Goal: Transaction & Acquisition: Book appointment/travel/reservation

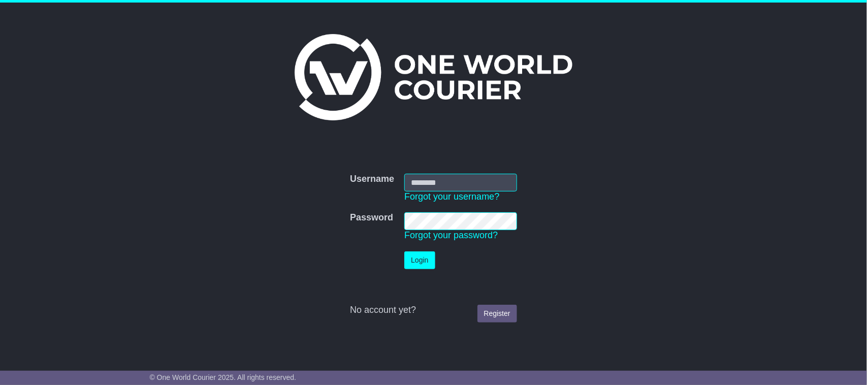
type input "*******"
click at [420, 260] on button "Login" at bounding box center [419, 261] width 30 height 18
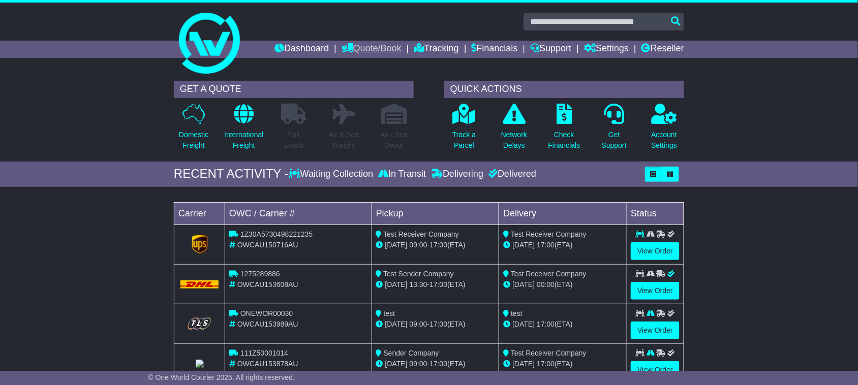
click at [355, 46] on link "Quote/Book" at bounding box center [371, 49] width 60 height 17
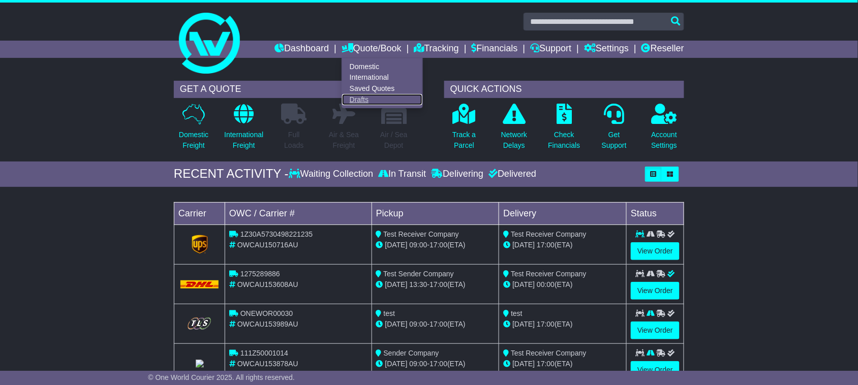
click at [345, 98] on link "Drafts" at bounding box center [382, 99] width 80 height 11
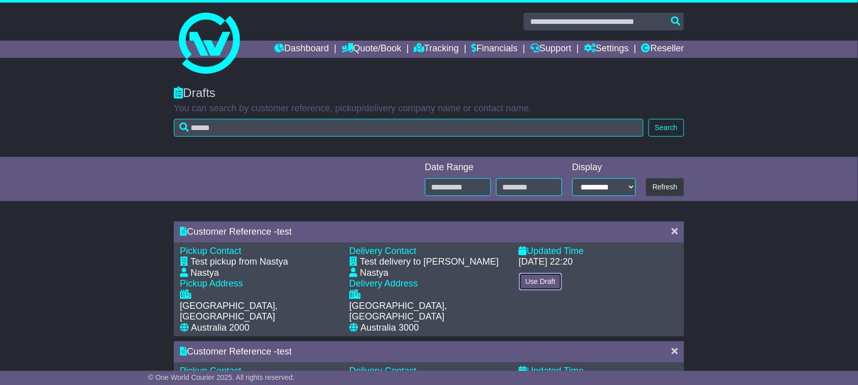
click at [537, 278] on button "Use Draft" at bounding box center [540, 282] width 43 height 18
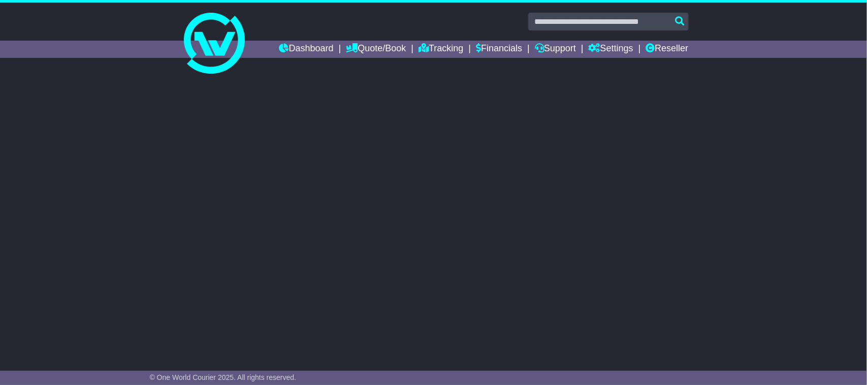
select select "*"
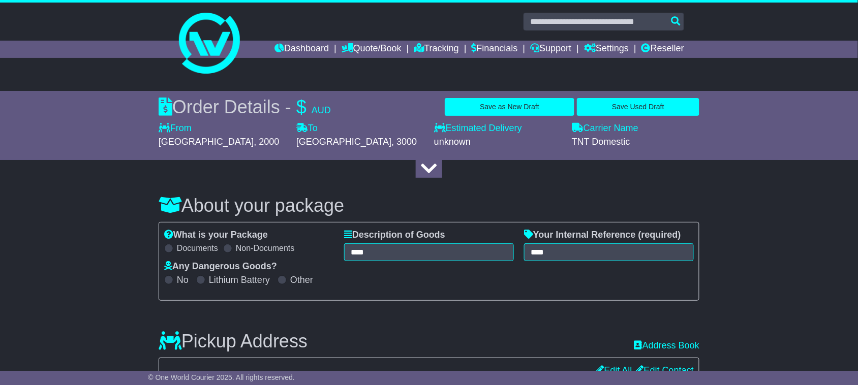
select select
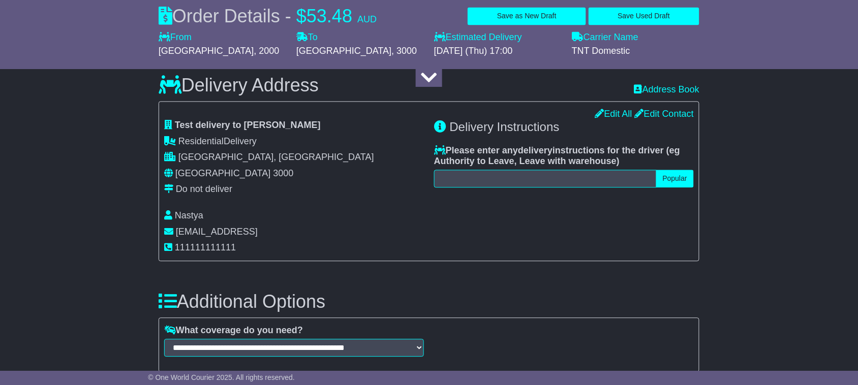
scroll to position [532, 0]
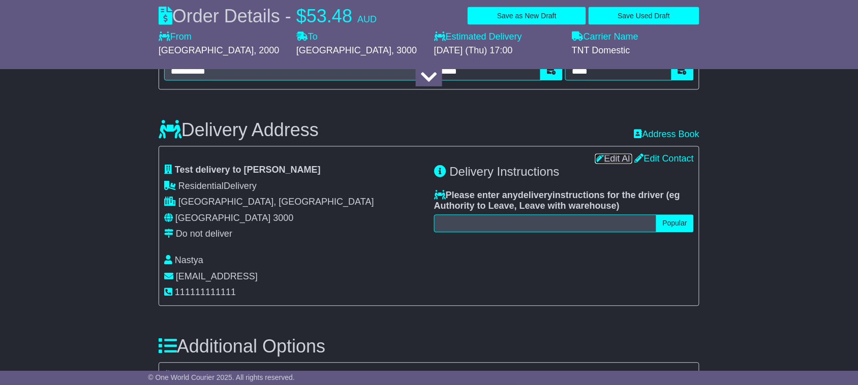
click at [608, 157] on link "Edit All" at bounding box center [613, 159] width 37 height 10
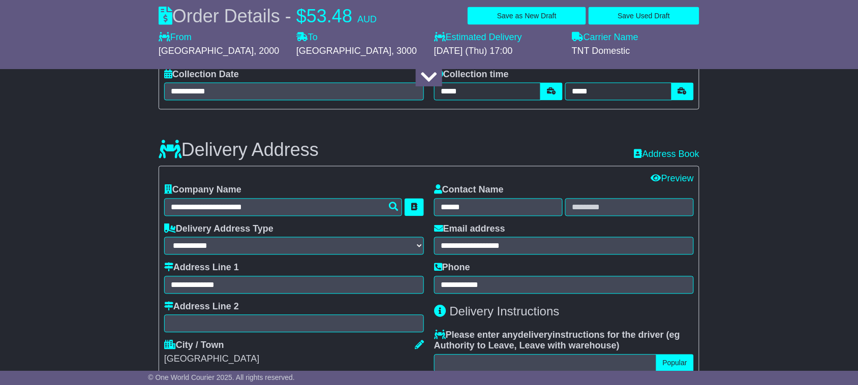
scroll to position [511, 0]
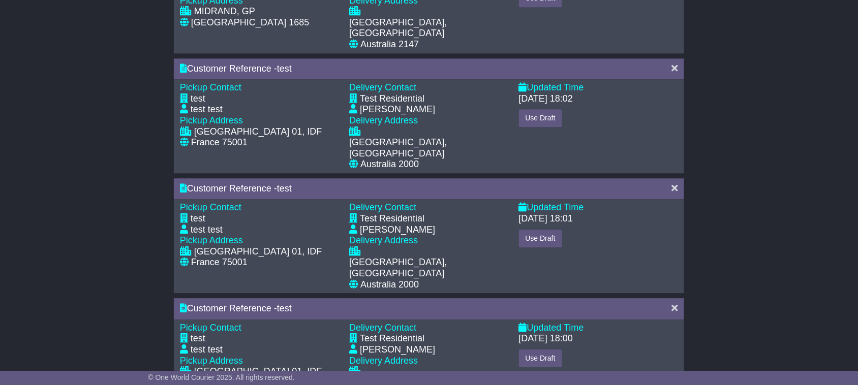
scroll to position [692, 0]
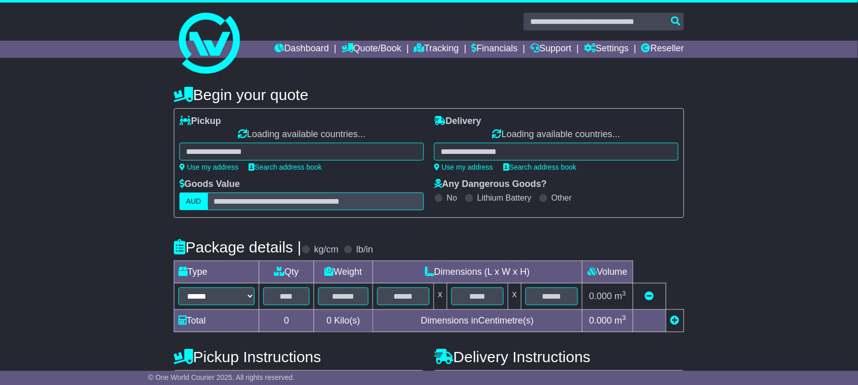
select select
select select "**"
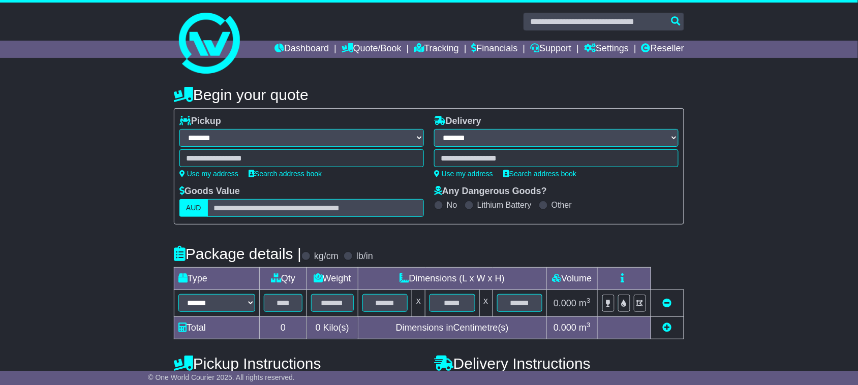
select select "*"
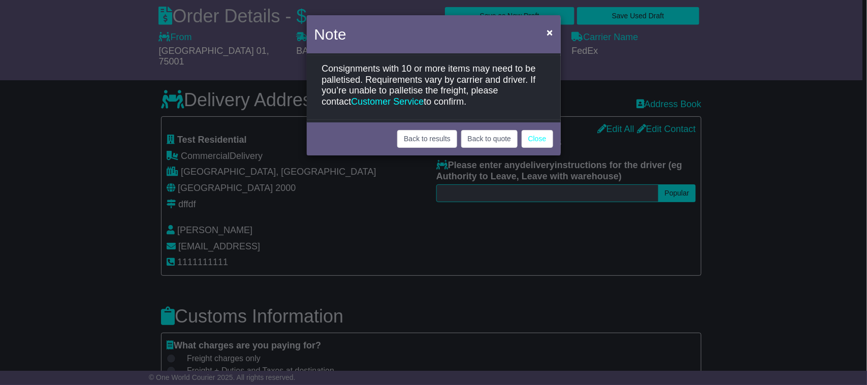
select select "**"
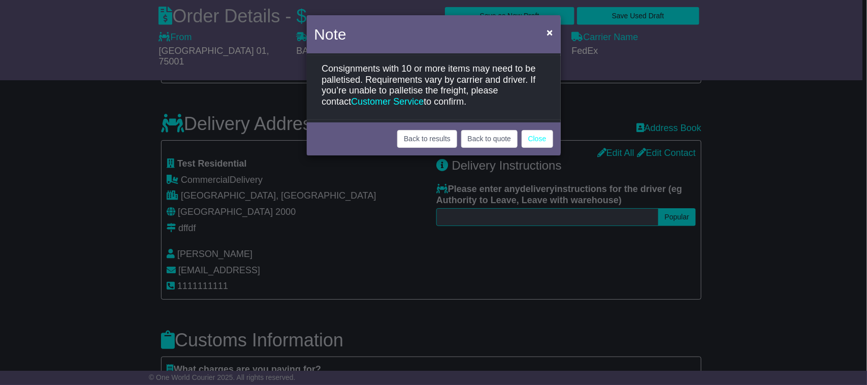
select select "***"
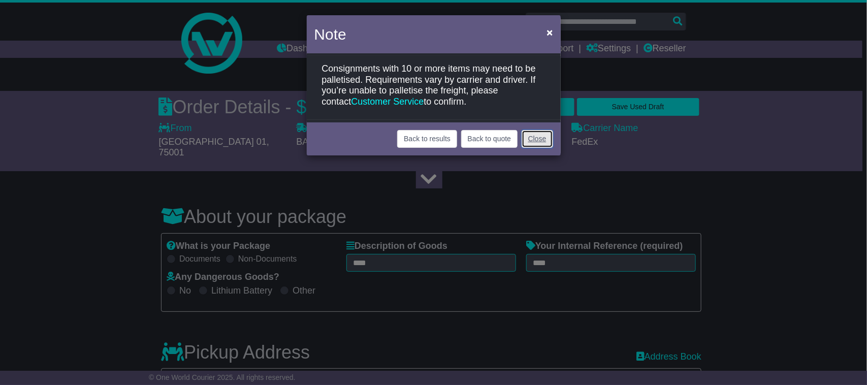
click at [552, 140] on link "Close" at bounding box center [538, 139] width 32 height 18
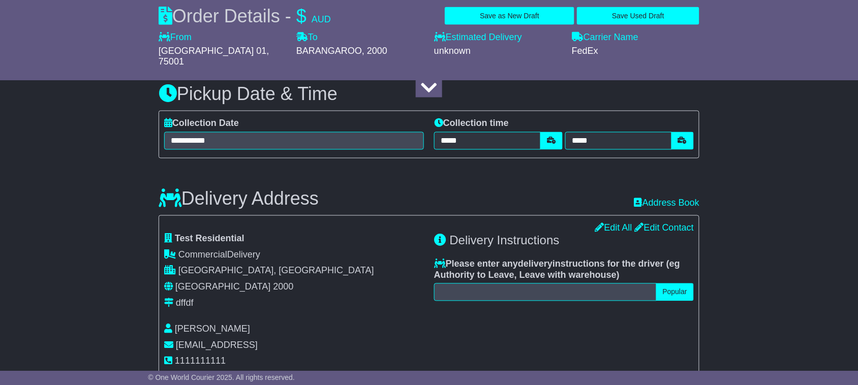
scroll to position [461, 0]
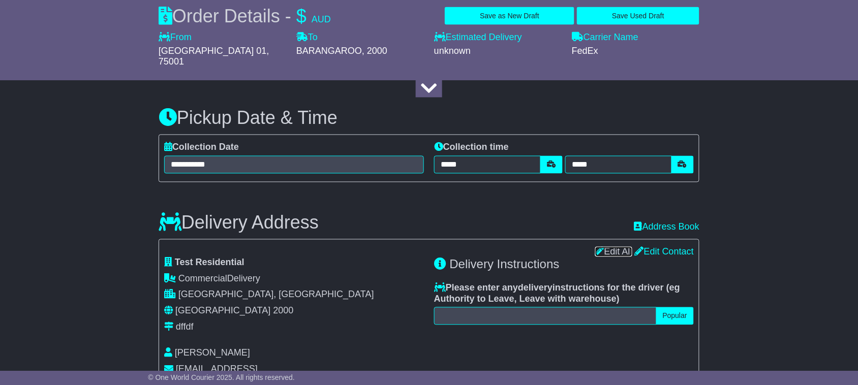
click at [603, 247] on link "Edit All" at bounding box center [613, 252] width 37 height 10
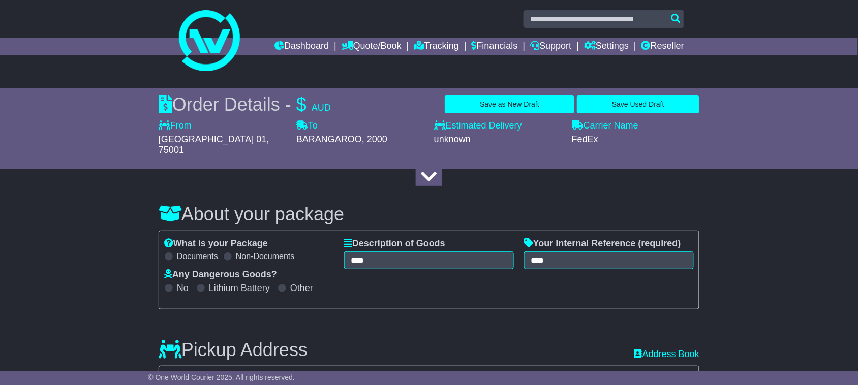
scroll to position [0, 0]
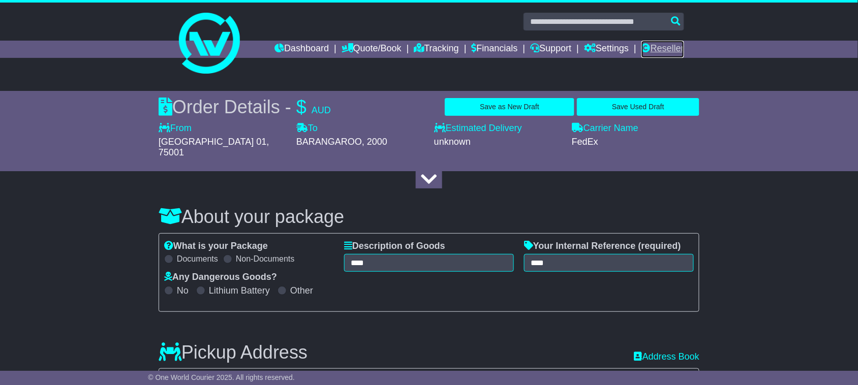
click at [654, 44] on link "Reseller" at bounding box center [662, 49] width 43 height 17
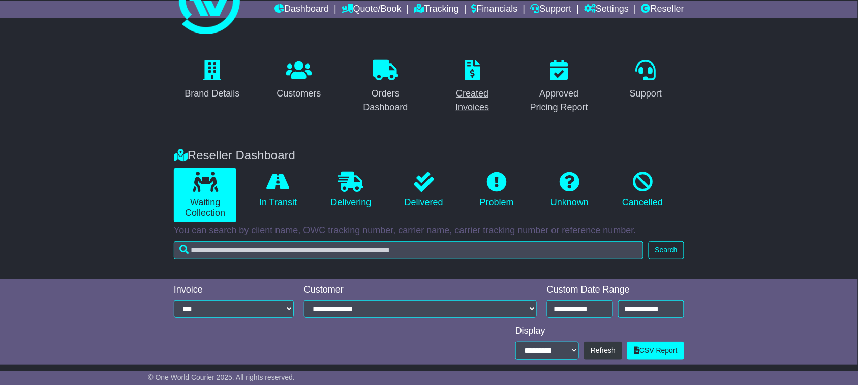
scroll to position [76, 0]
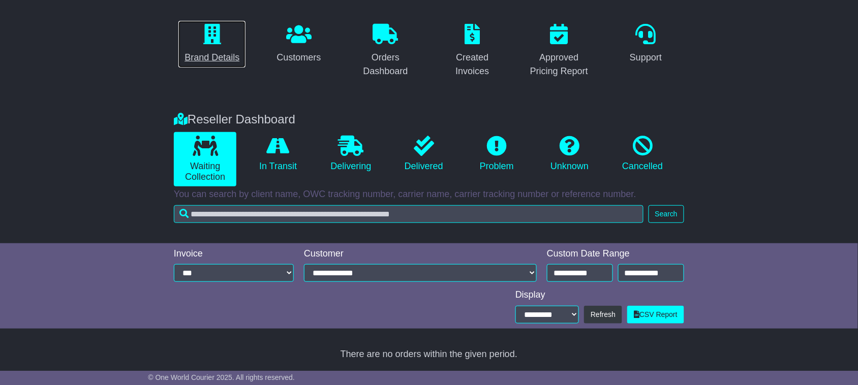
click at [212, 57] on div "Brand Details" at bounding box center [211, 58] width 55 height 14
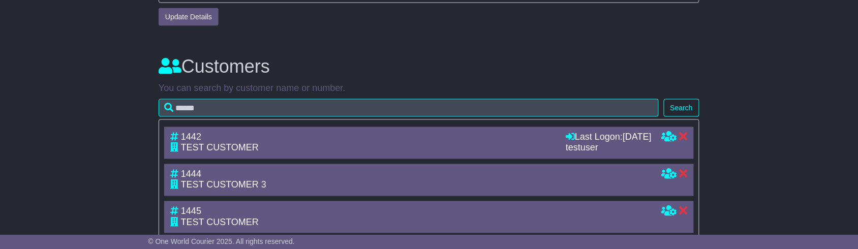
scroll to position [461, 0]
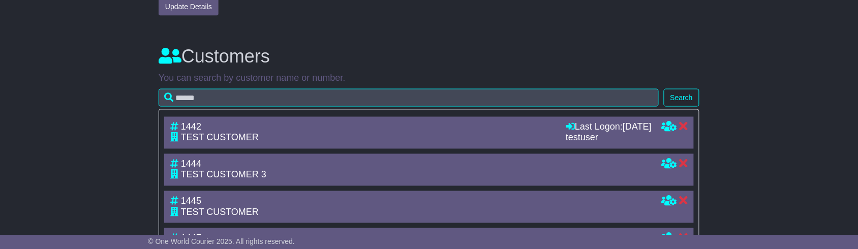
scroll to position [459, 0]
